Goal: Transaction & Acquisition: Purchase product/service

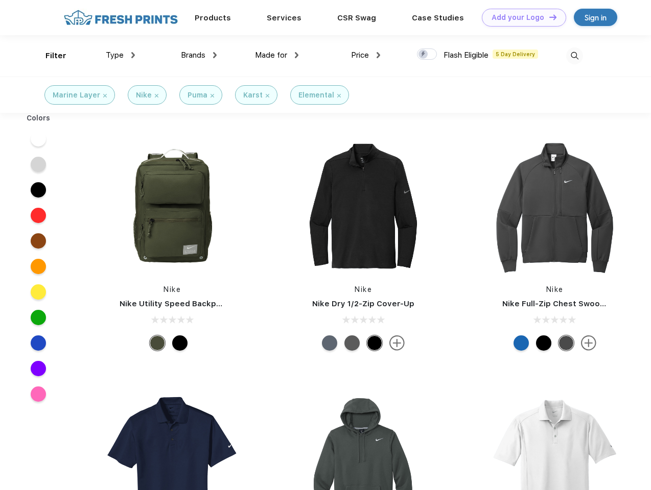
click at [520, 17] on link "Add your Logo Design Tool" at bounding box center [524, 18] width 84 height 18
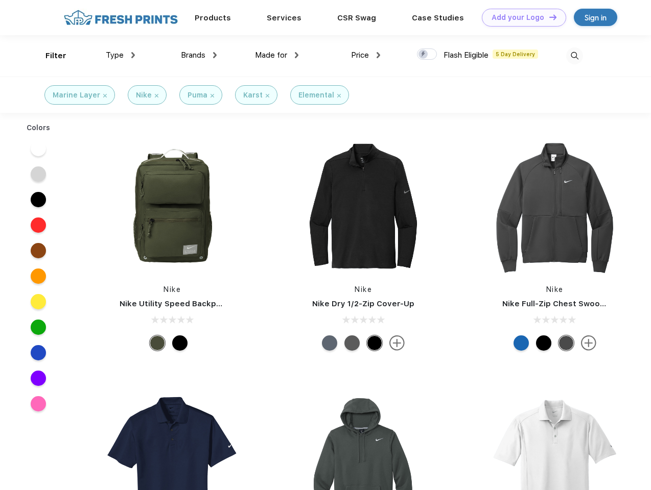
click at [0, 0] on div "Design Tool" at bounding box center [0, 0] width 0 height 0
click at [548, 17] on link "Add your Logo Design Tool" at bounding box center [524, 18] width 84 height 18
click at [49, 56] on div "Filter" at bounding box center [55, 56] width 21 height 12
click at [121, 55] on span "Type" at bounding box center [115, 55] width 18 height 9
click at [199, 55] on span "Brands" at bounding box center [193, 55] width 25 height 9
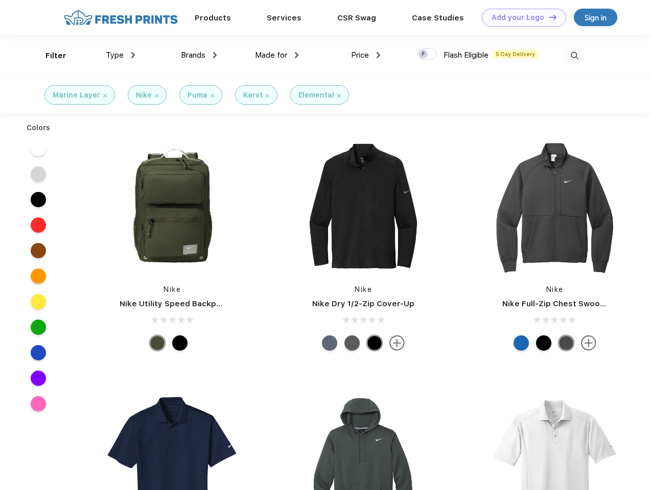
click at [277, 55] on span "Made for" at bounding box center [271, 55] width 32 height 9
click at [366, 55] on span "Price" at bounding box center [360, 55] width 18 height 9
click at [427, 55] on div at bounding box center [427, 54] width 20 height 11
click at [423, 55] on input "checkbox" at bounding box center [420, 51] width 7 height 7
click at [574, 56] on img at bounding box center [574, 56] width 17 height 17
